Goal: Information Seeking & Learning: Learn about a topic

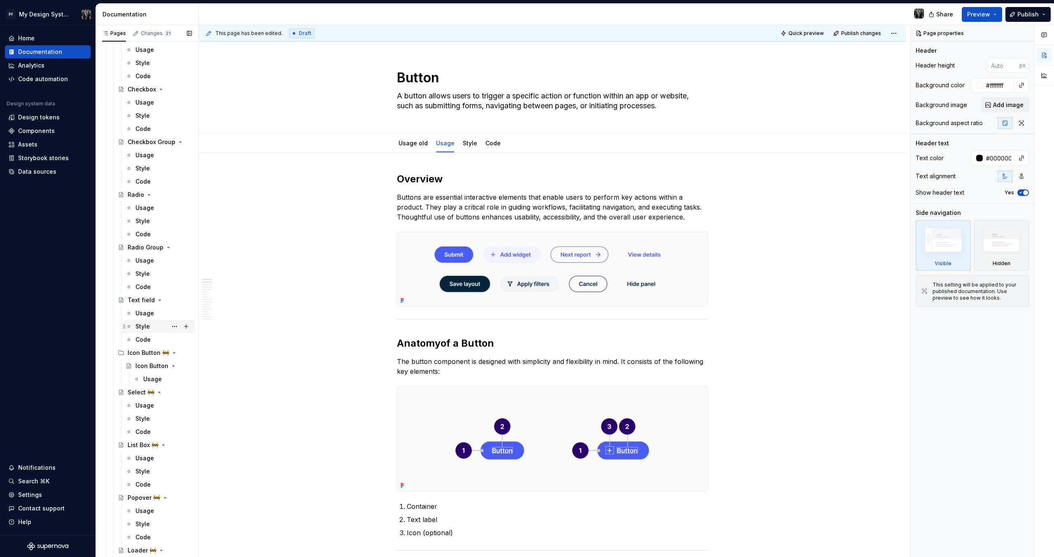
scroll to position [1357, 0]
click at [145, 211] on div "Usage" at bounding box center [144, 212] width 19 height 8
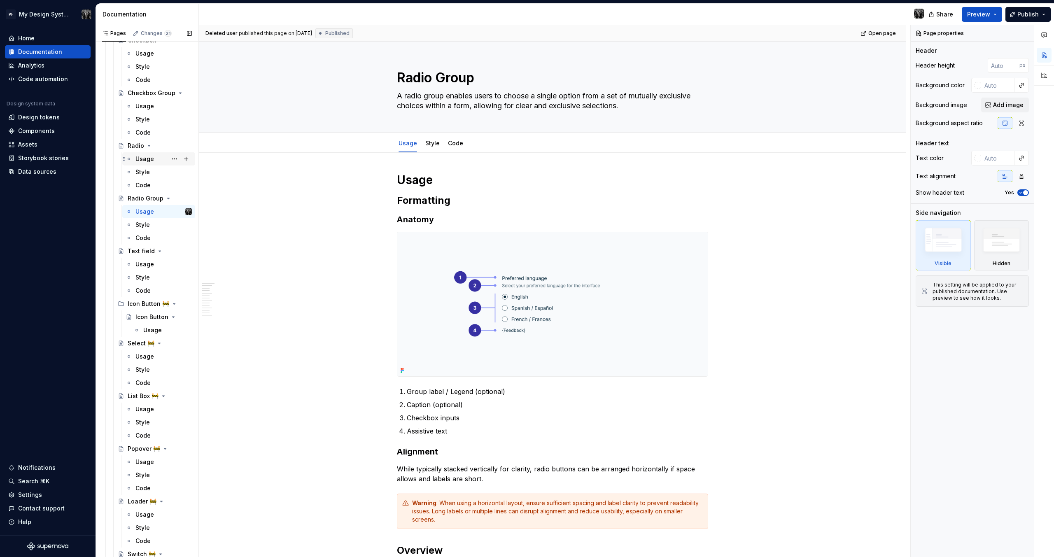
click at [149, 162] on div "Usage" at bounding box center [144, 159] width 19 height 8
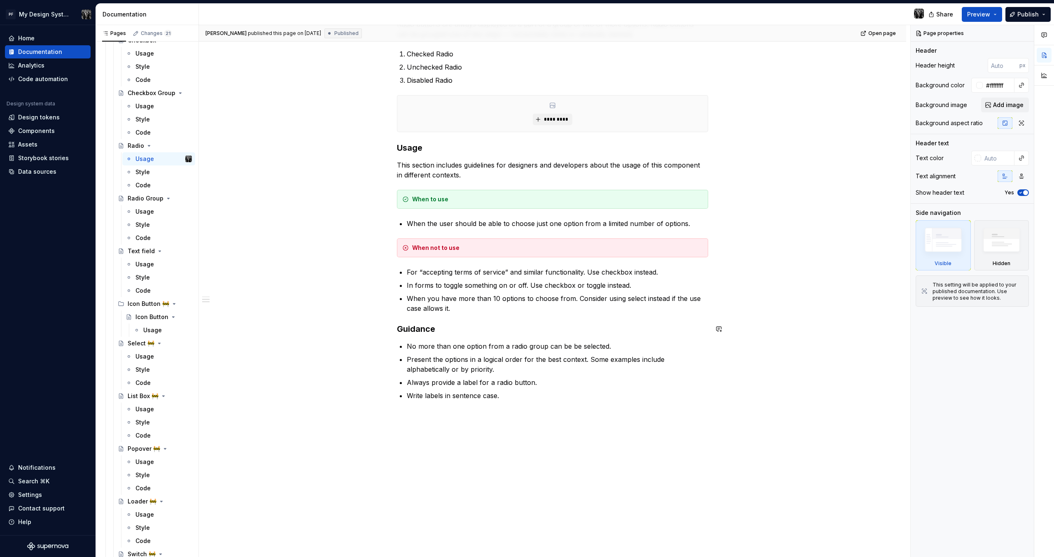
scroll to position [42, 0]
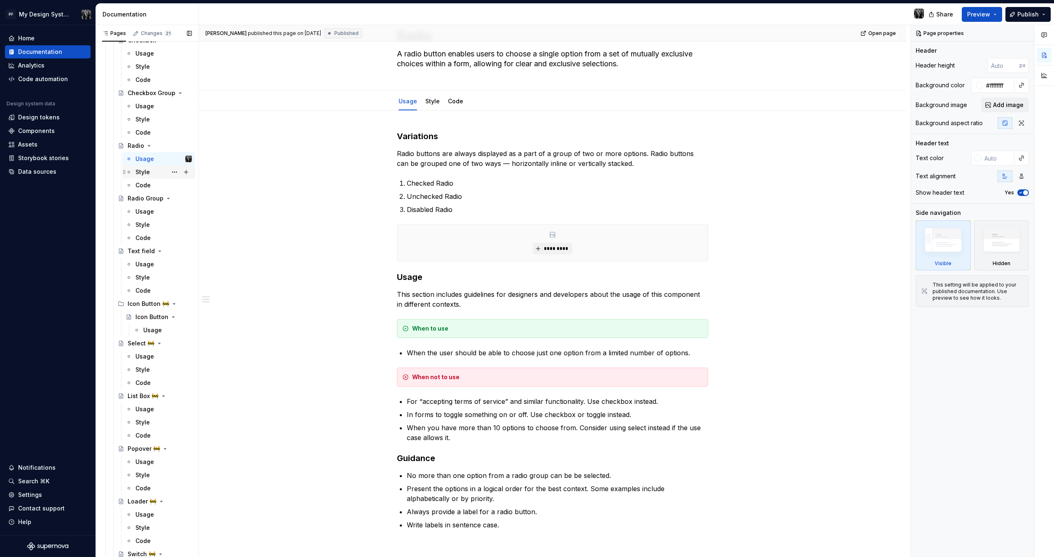
click at [156, 170] on div "Style" at bounding box center [163, 172] width 56 height 12
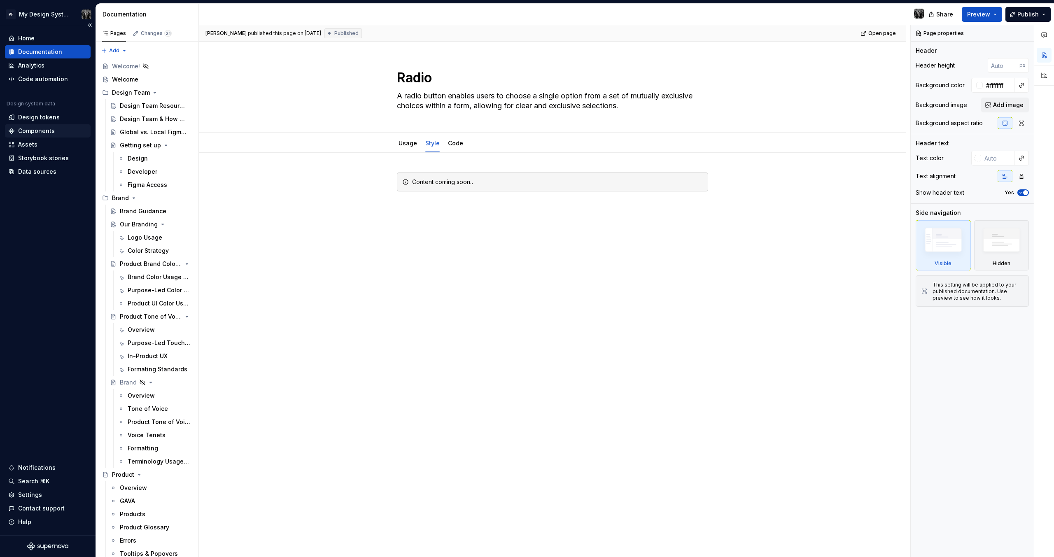
click at [35, 126] on div "Components" at bounding box center [48, 130] width 86 height 13
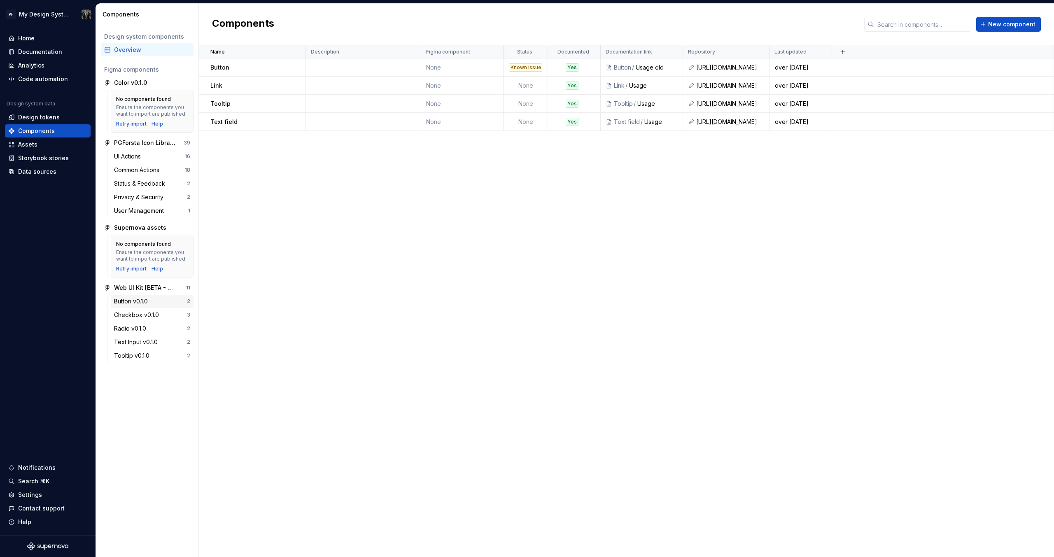
click at [130, 301] on div "Button v0.1.0" at bounding box center [132, 301] width 37 height 8
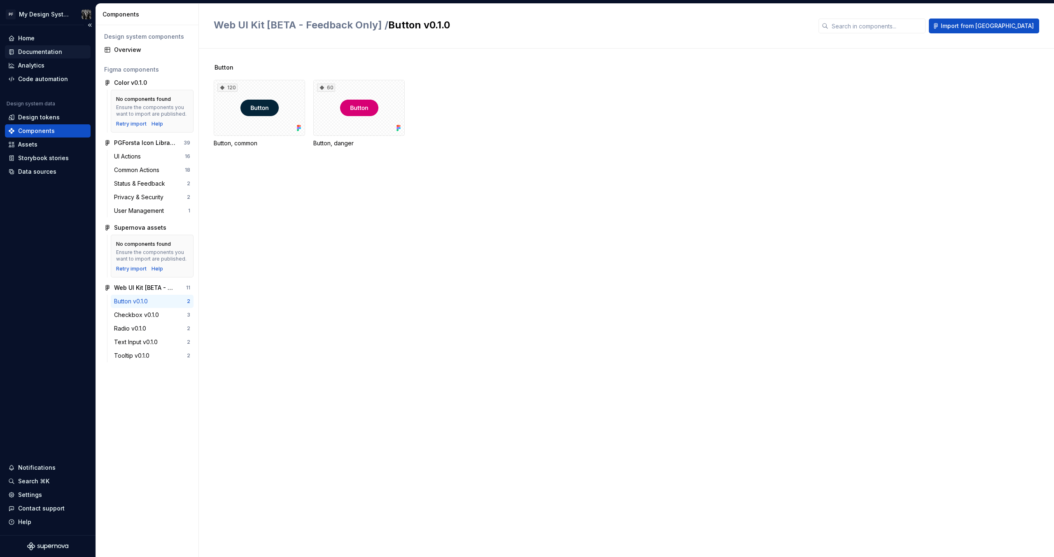
click at [47, 52] on div "Documentation" at bounding box center [40, 52] width 44 height 8
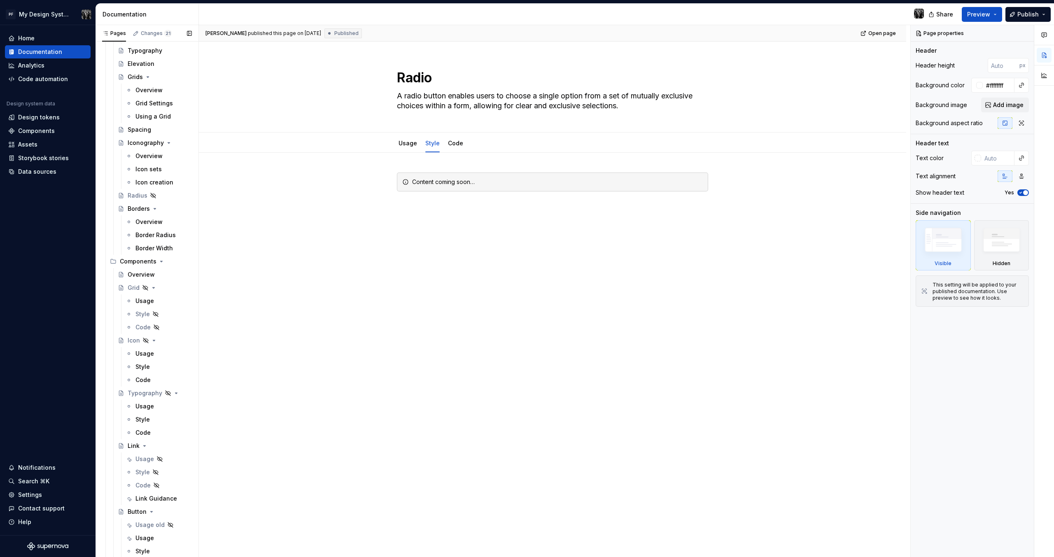
scroll to position [816, 0]
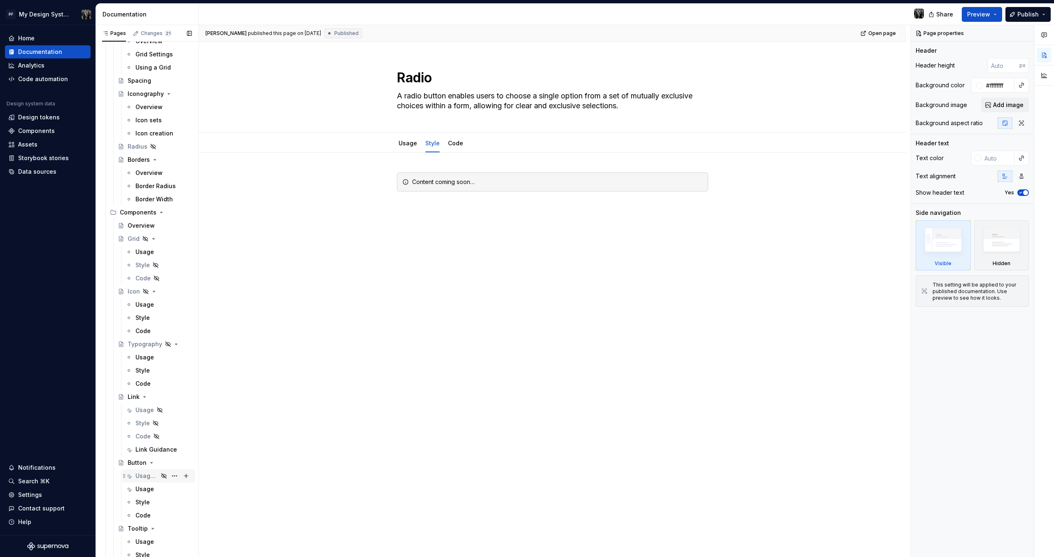
click at [145, 477] on div "Usage old" at bounding box center [146, 476] width 23 height 8
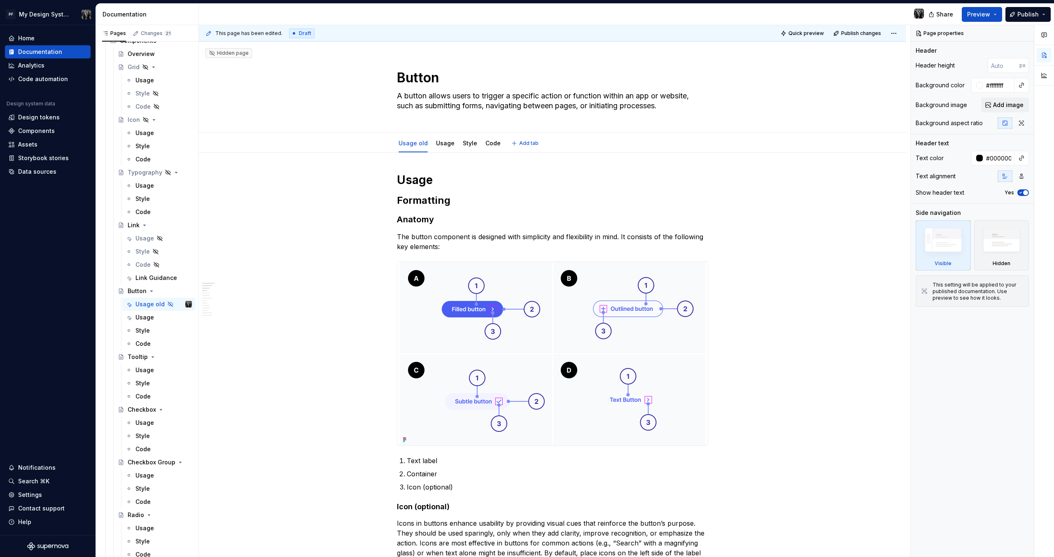
drag, startPoint x: 466, startPoint y: 145, endPoint x: 343, endPoint y: 223, distance: 145.9
click at [466, 145] on link "Style" at bounding box center [470, 143] width 14 height 7
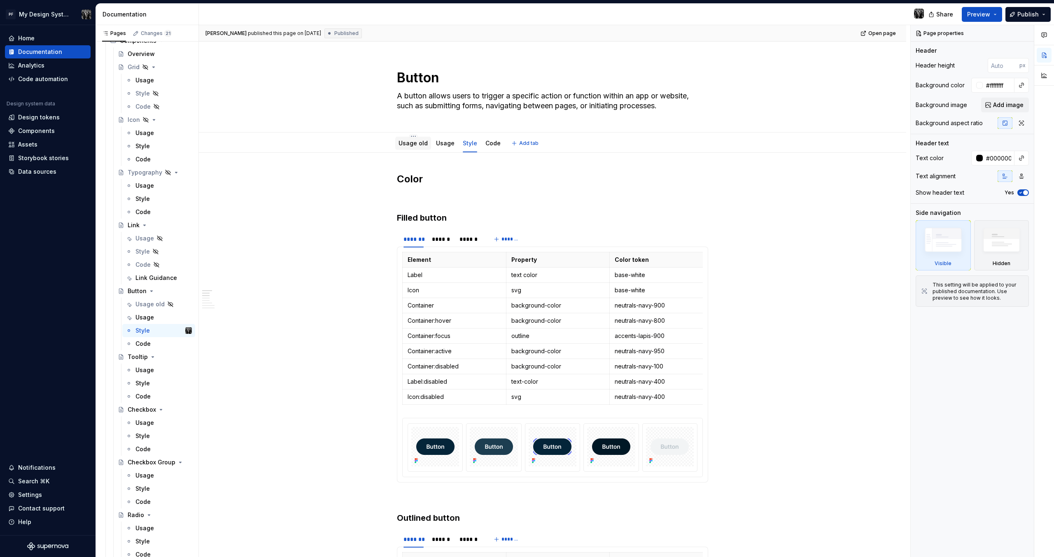
click at [423, 146] on link "Usage old" at bounding box center [413, 143] width 29 height 7
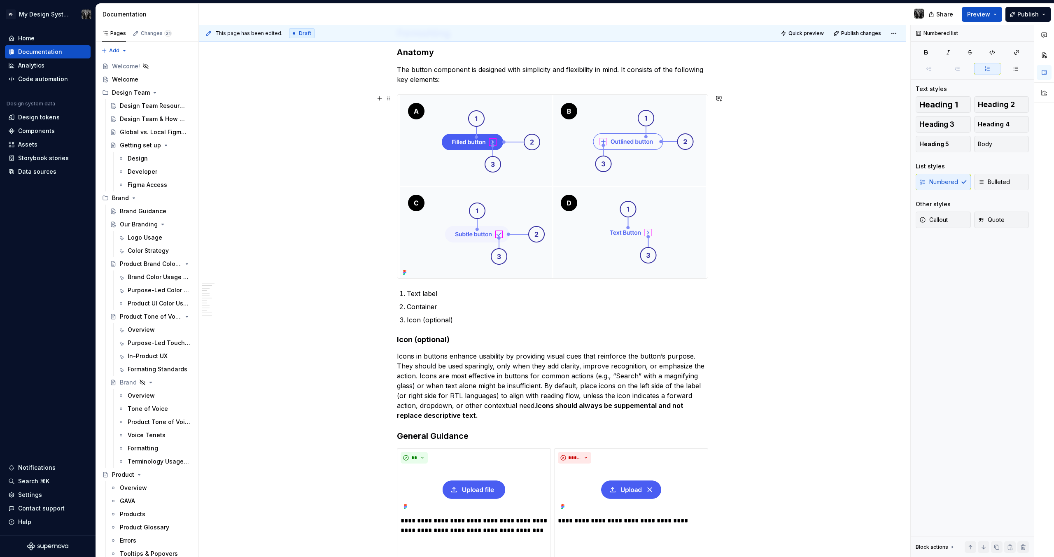
click at [428, 136] on img at bounding box center [553, 187] width 306 height 184
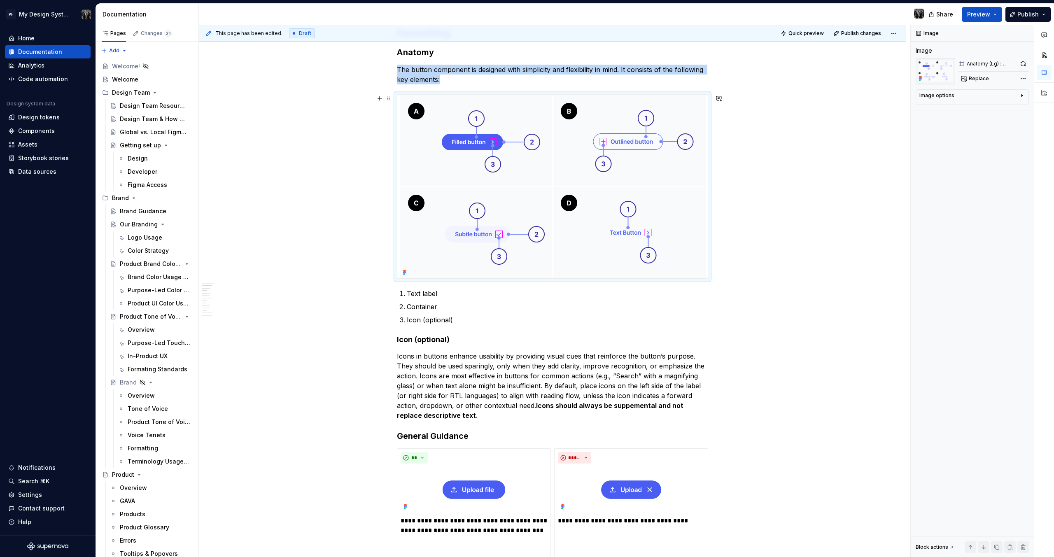
click at [611, 131] on img at bounding box center [553, 187] width 306 height 184
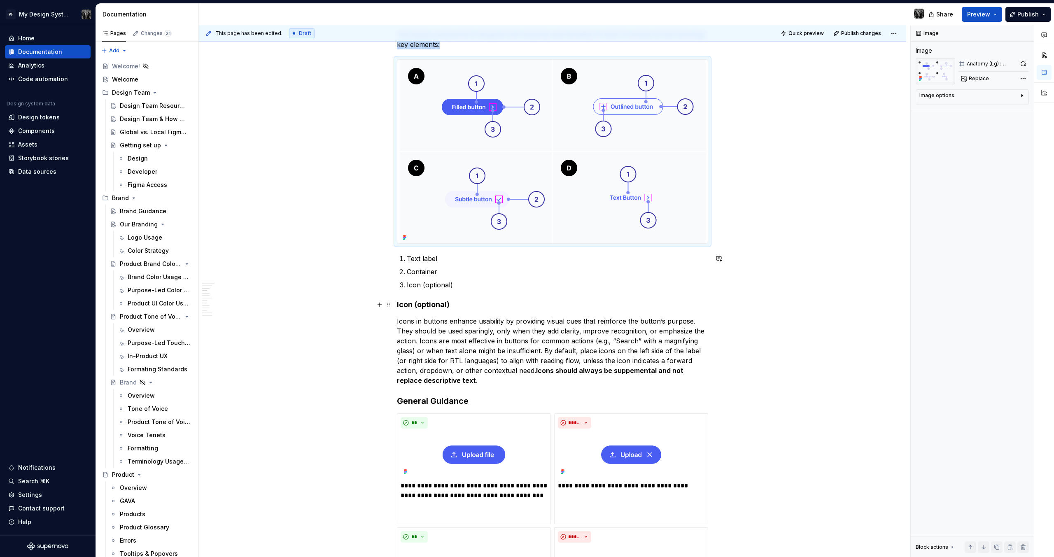
scroll to position [208, 0]
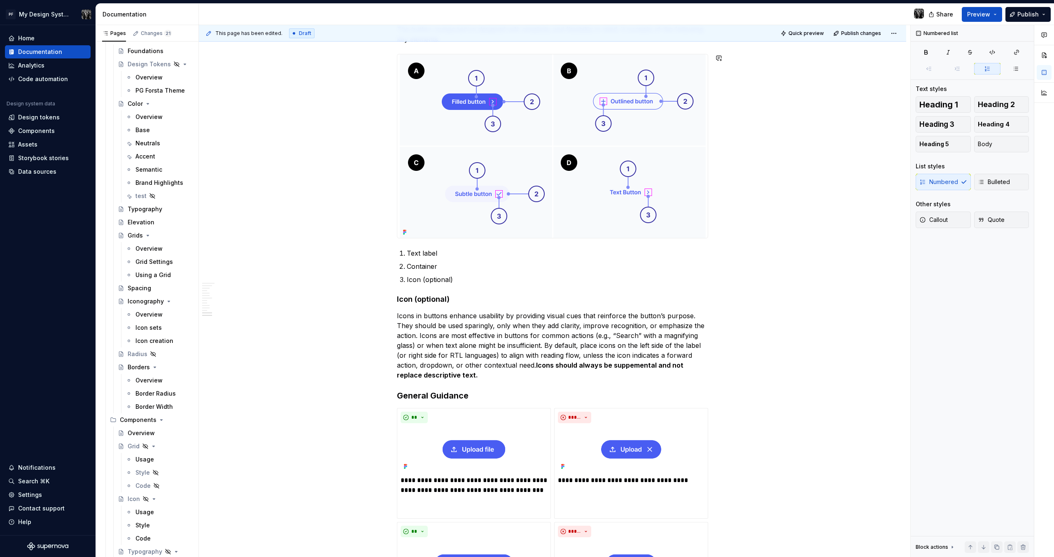
scroll to position [2318, 0]
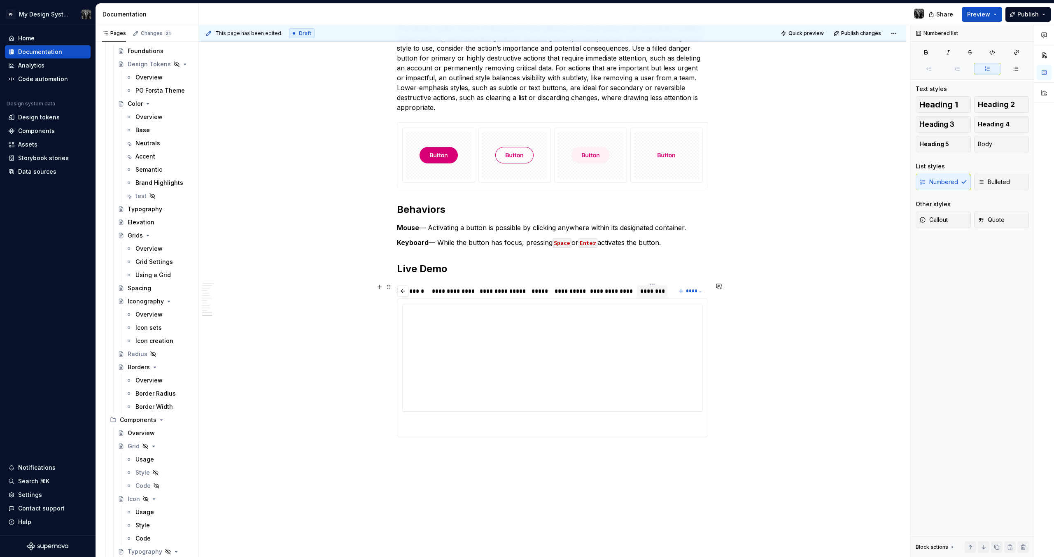
click at [659, 292] on div "********" at bounding box center [652, 291] width 24 height 8
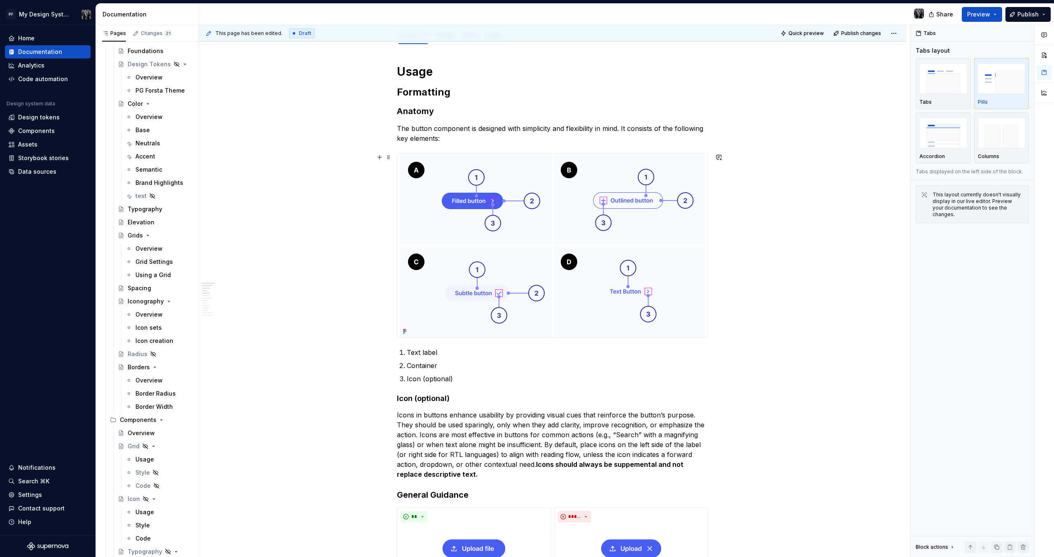
scroll to position [0, 0]
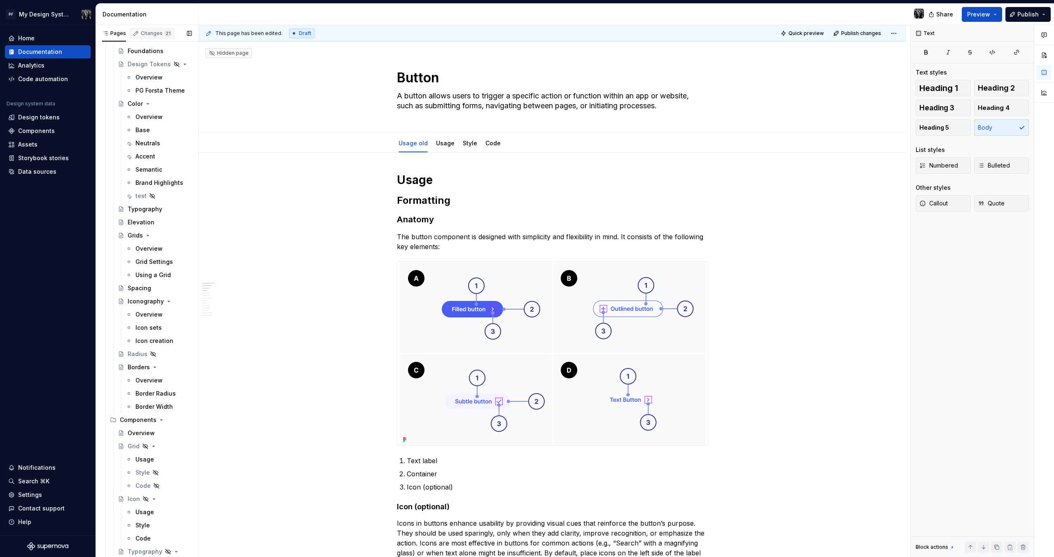
click at [159, 29] on div "Changes 21" at bounding box center [152, 34] width 46 height 12
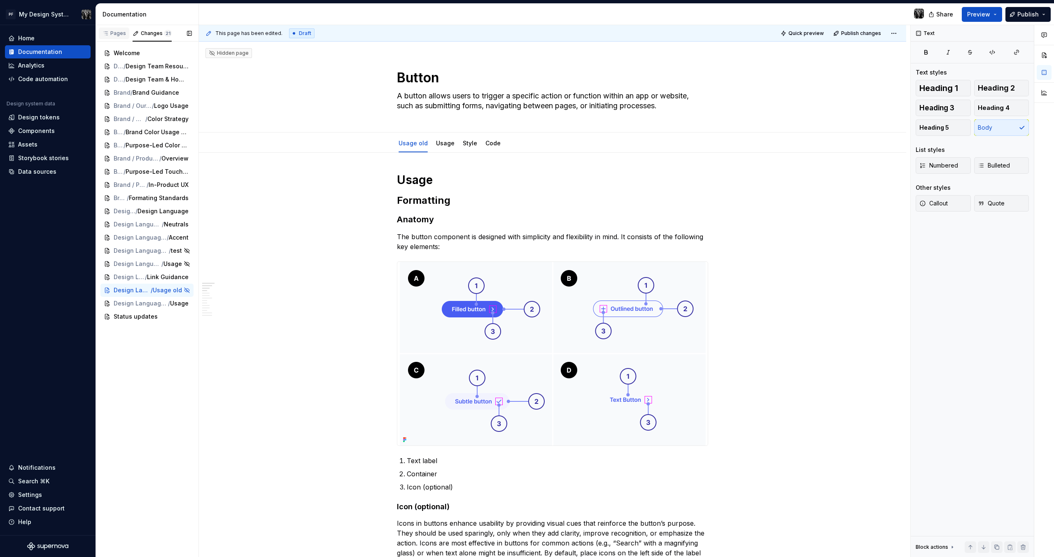
click at [117, 35] on div "Pages" at bounding box center [114, 33] width 24 height 7
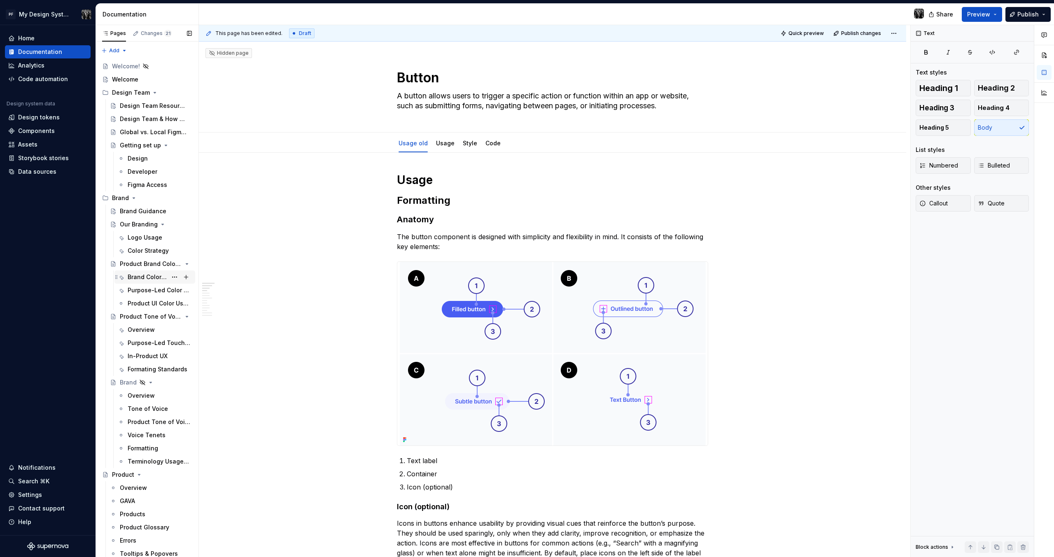
type textarea "*"
